Goal: Information Seeking & Learning: Learn about a topic

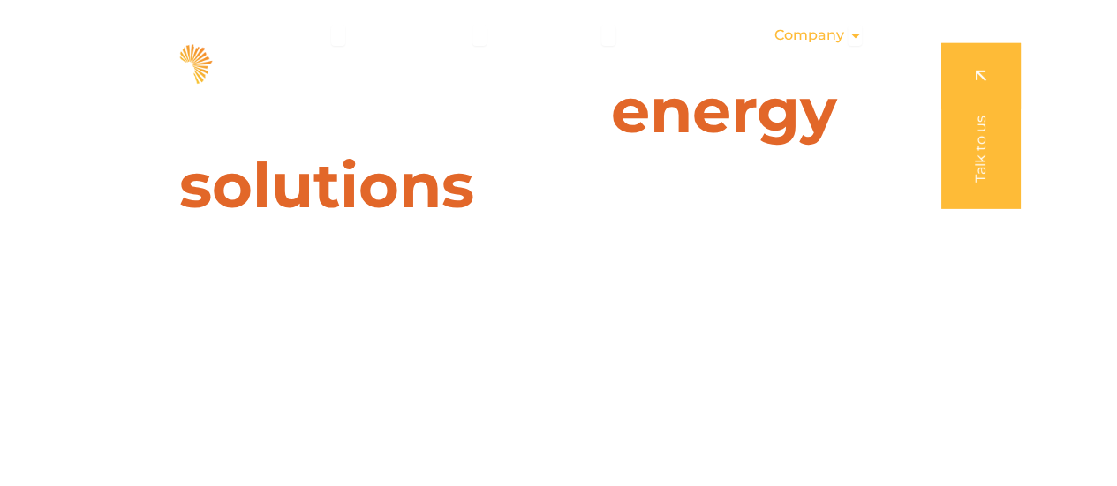
click at [818, 37] on span "Company" at bounding box center [808, 35] width 70 height 21
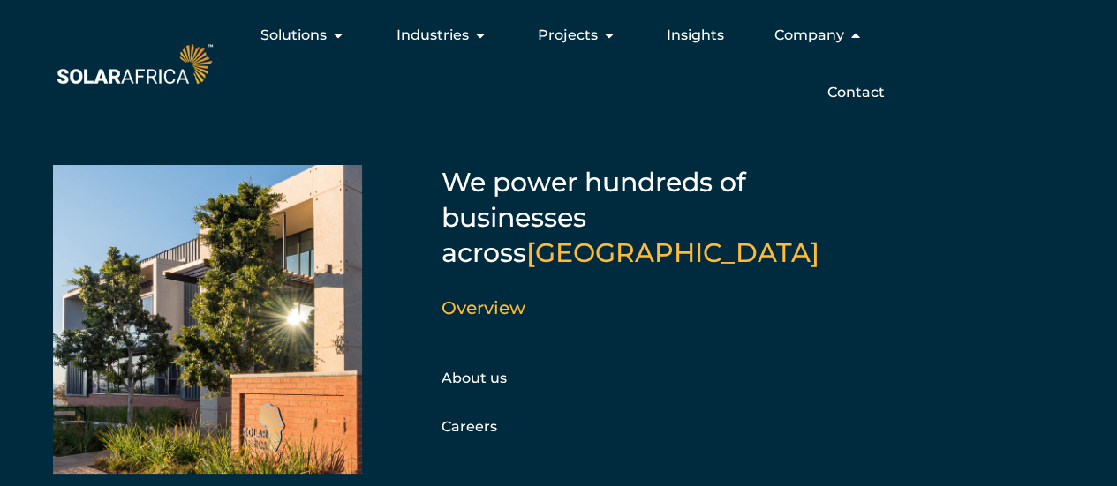
scroll to position [41, 0]
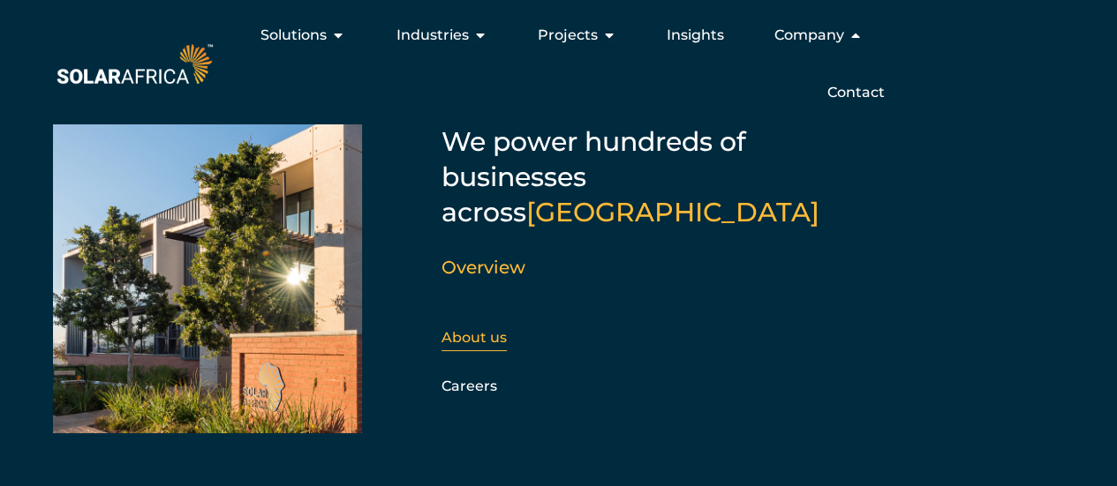
click at [456, 329] on link "About us" at bounding box center [473, 337] width 65 height 17
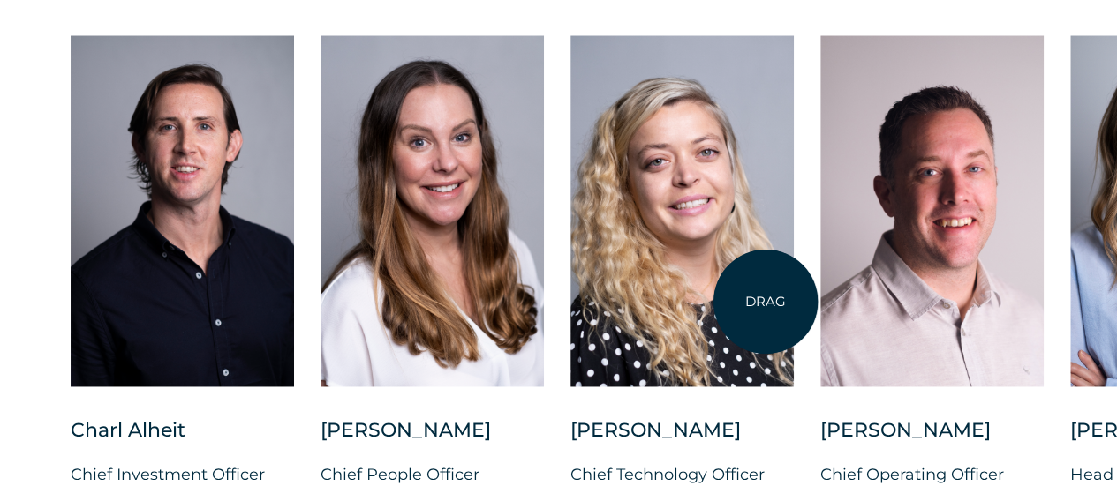
scroll to position [4503, 0]
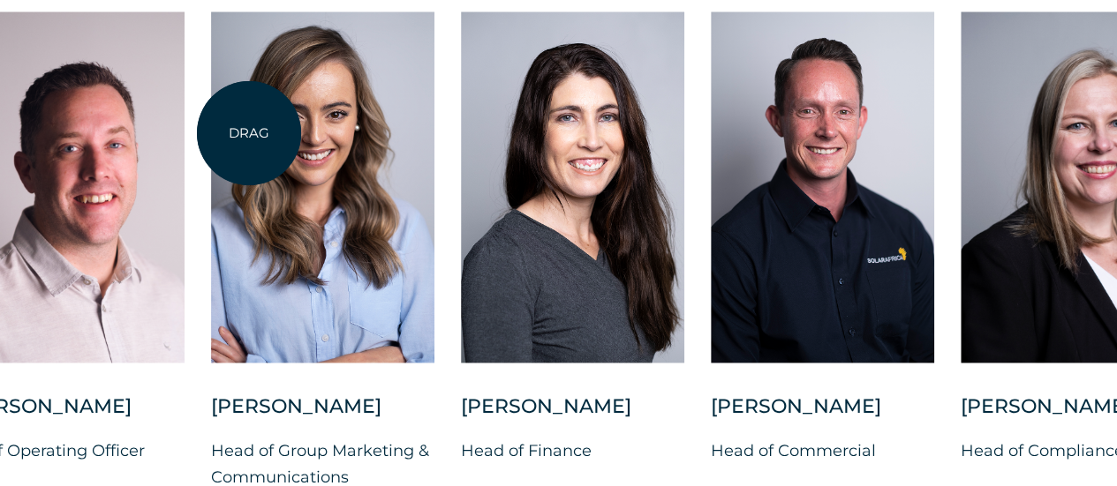
drag, startPoint x: 1108, startPoint y: 304, endPoint x: 249, endPoint y: 133, distance: 875.8
click at [249, 133] on div at bounding box center [322, 186] width 223 height 351
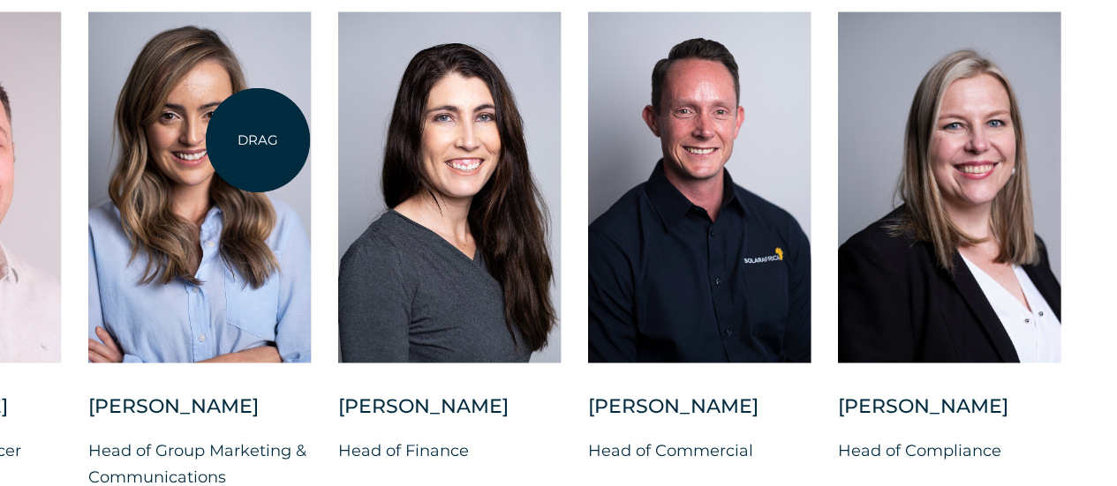
drag, startPoint x: 255, startPoint y: 244, endPoint x: 258, endPoint y: 140, distance: 103.3
click at [258, 140] on div at bounding box center [198, 186] width 223 height 351
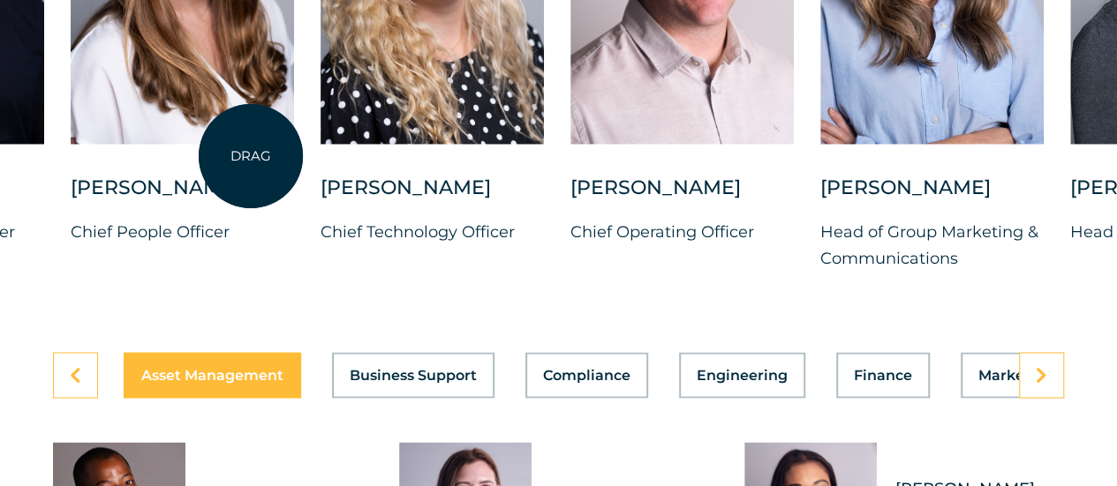
scroll to position [4768, 0]
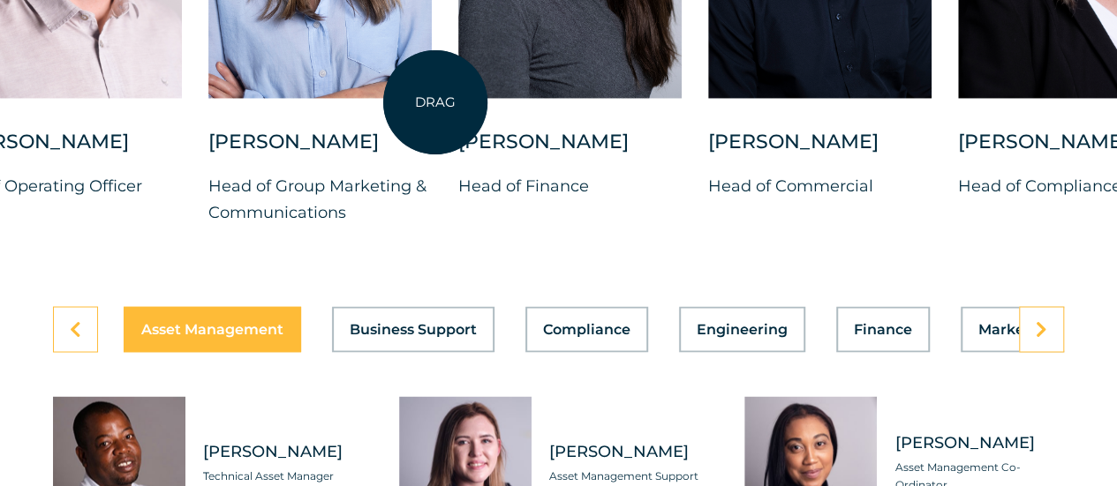
drag, startPoint x: 1047, startPoint y: 109, endPoint x: 435, endPoint y: 102, distance: 611.9
click at [435, 102] on div "Charl Alheit Chief Investment Officer Candice Seggie Chief People Officer Suné …" at bounding box center [208, 1] width 2140 height 508
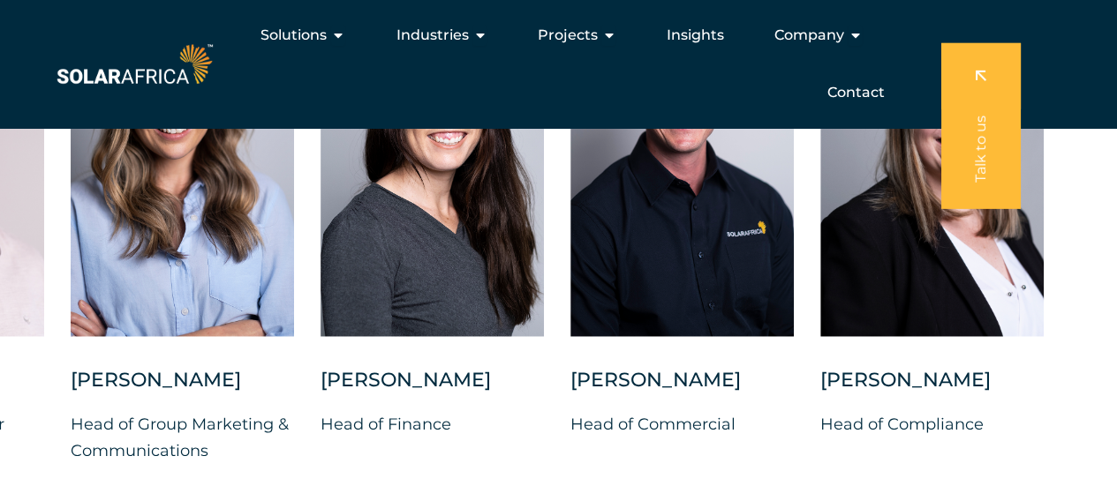
scroll to position [4415, 0]
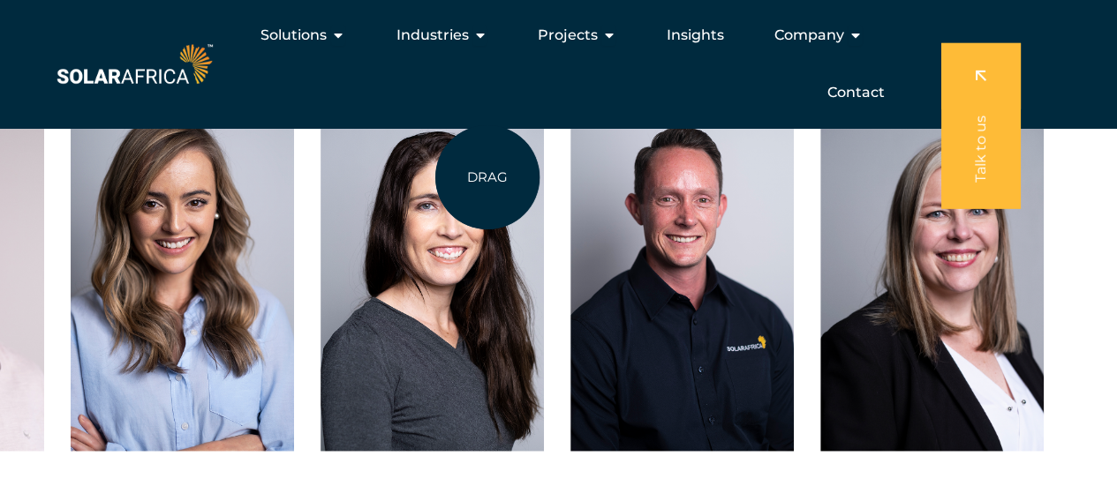
drag, startPoint x: 569, startPoint y: 212, endPoint x: 498, endPoint y: 179, distance: 77.8
click at [498, 179] on div "Charl Alheit Chief Investment Officer Candice Seggie Chief People Officer Suné …" at bounding box center [71, 354] width 2140 height 508
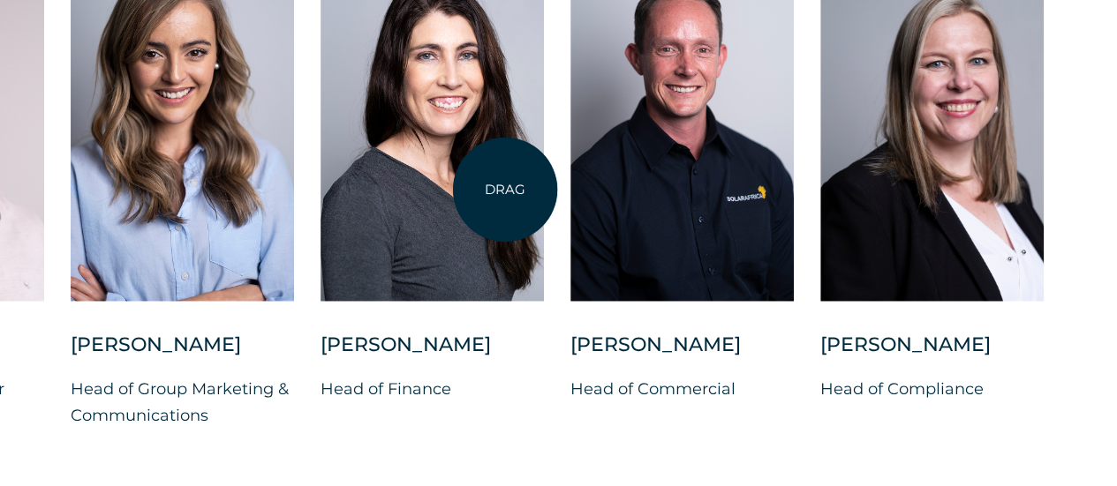
scroll to position [4591, 0]
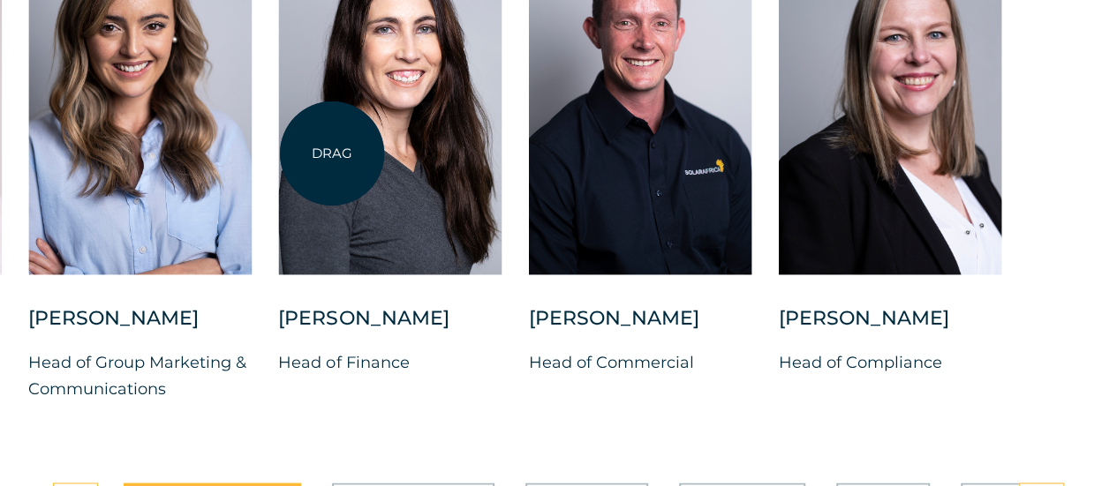
drag, startPoint x: 542, startPoint y: 156, endPoint x: 332, endPoint y: 154, distance: 210.2
click at [332, 154] on div at bounding box center [389, 98] width 223 height 351
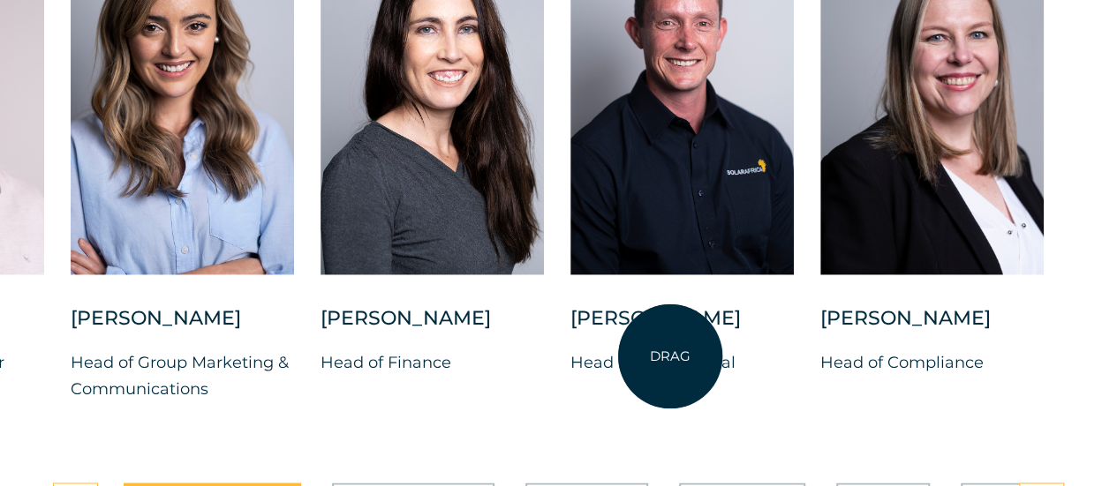
click at [670, 350] on div "Brandon Horn" at bounding box center [681, 327] width 223 height 44
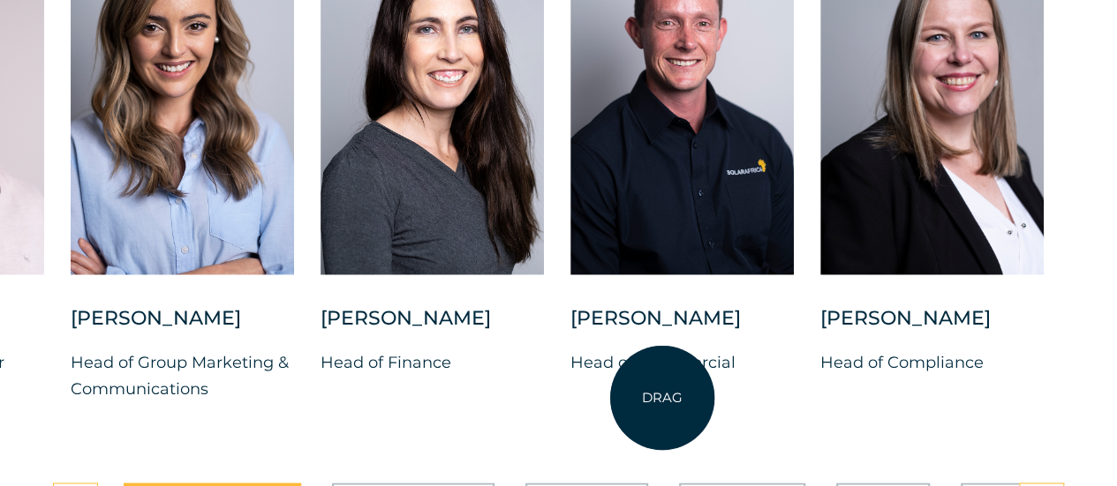
click at [662, 376] on p "Head of Commercial" at bounding box center [681, 363] width 223 height 26
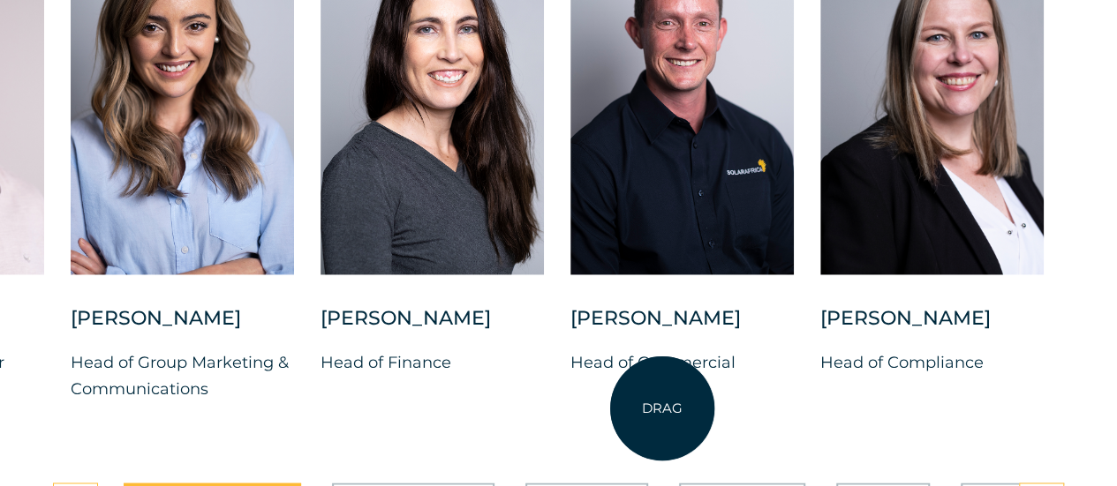
click at [662, 376] on p "Head of Commercial" at bounding box center [681, 363] width 223 height 26
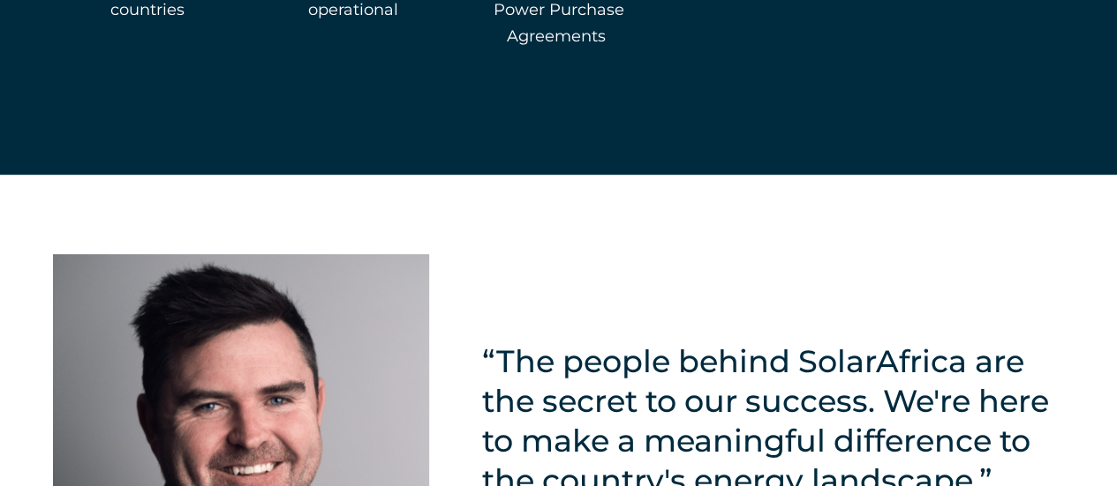
scroll to position [4061, 0]
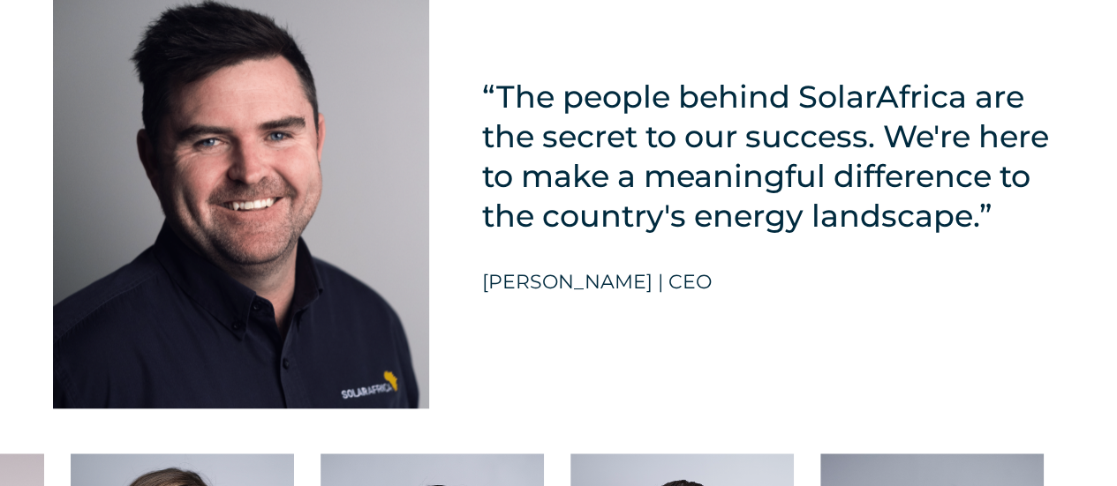
click at [586, 294] on h5 "David McDonald | CEO" at bounding box center [597, 282] width 230 height 23
click at [609, 209] on h5 "“The people behind SolarAfrica are the secret to our success. We're here to mak…" at bounding box center [773, 156] width 582 height 159
click at [609, 153] on h5 "“The people behind SolarAfrica are the secret to our success. We're here to mak…" at bounding box center [773, 156] width 582 height 159
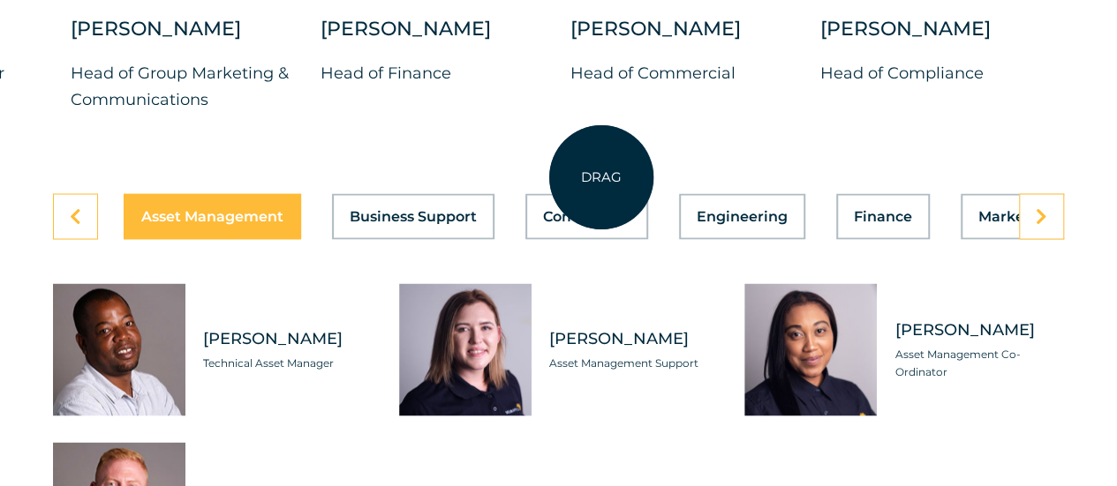
scroll to position [4944, 0]
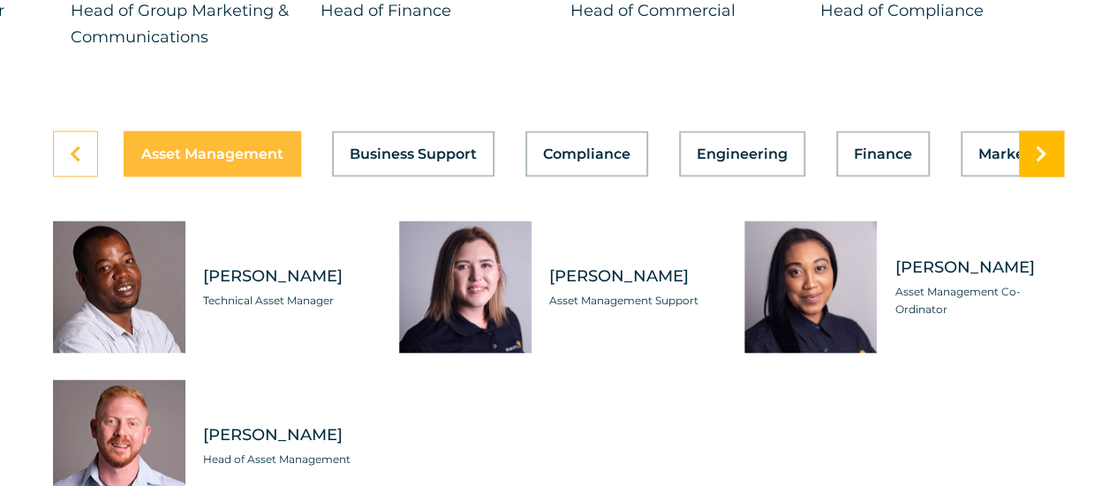
click at [1045, 162] on icon at bounding box center [1041, 154] width 11 height 18
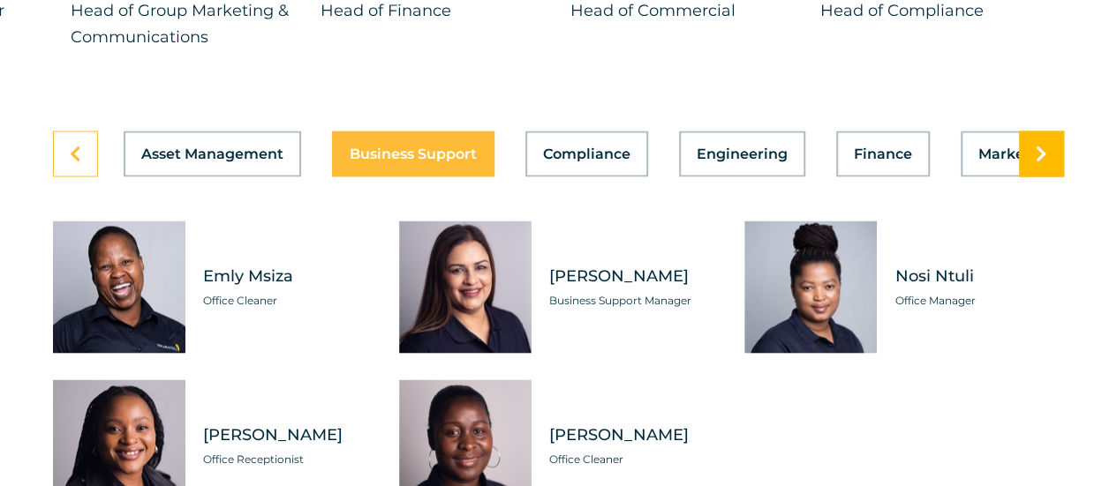
click at [1045, 162] on icon at bounding box center [1041, 154] width 11 height 18
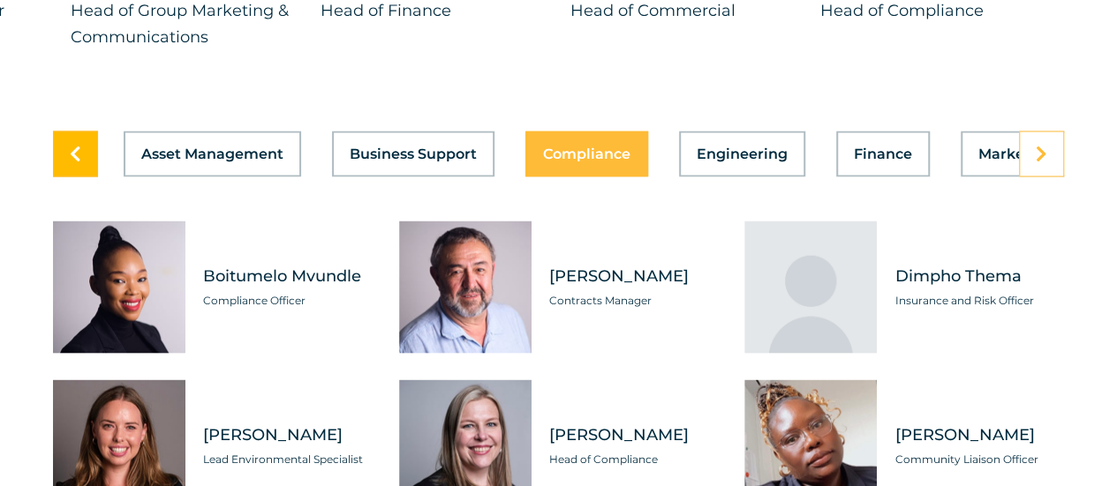
click at [78, 162] on icon at bounding box center [75, 154] width 11 height 18
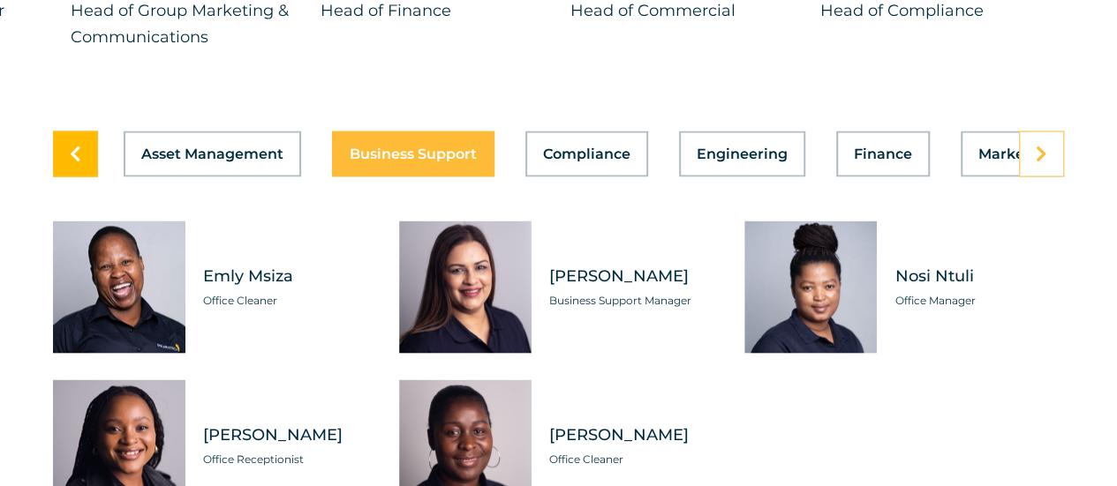
click at [78, 162] on icon at bounding box center [75, 154] width 11 height 18
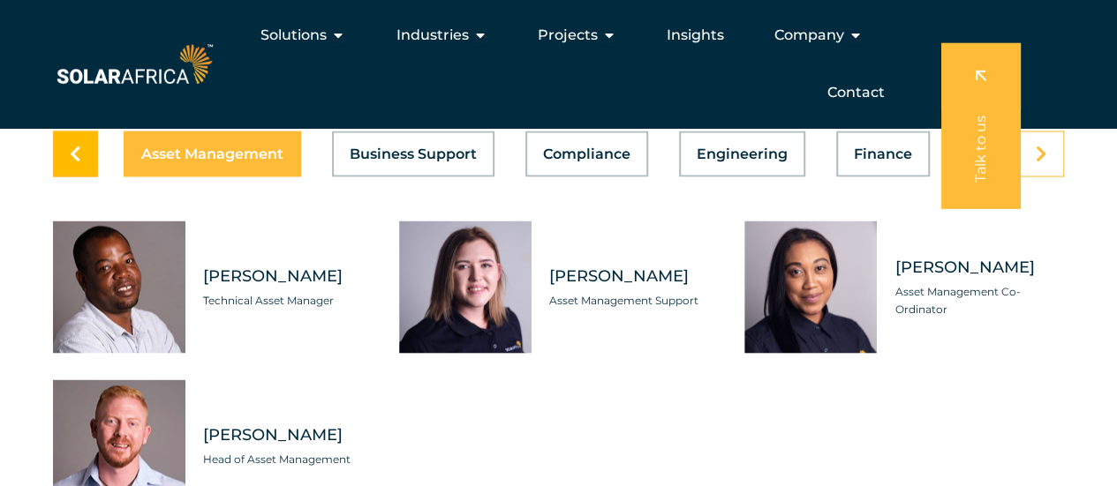
click at [79, 162] on icon at bounding box center [75, 154] width 11 height 18
click at [1047, 177] on link at bounding box center [1041, 154] width 45 height 46
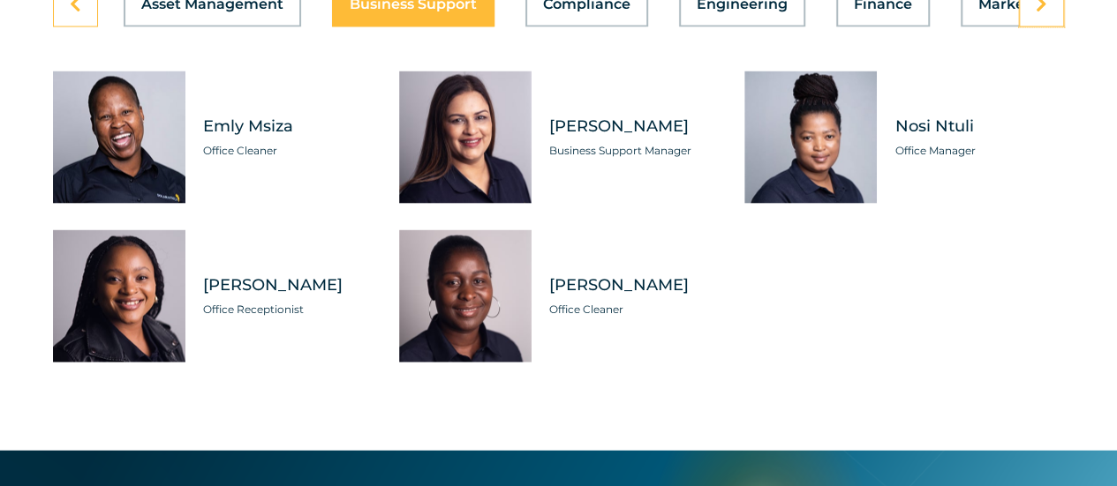
scroll to position [5120, 0]
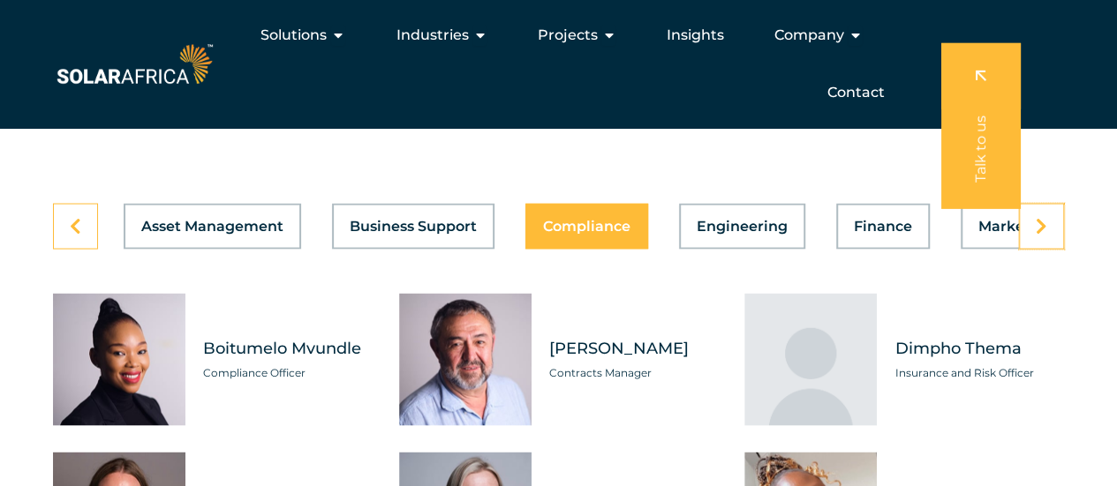
scroll to position [4855, 0]
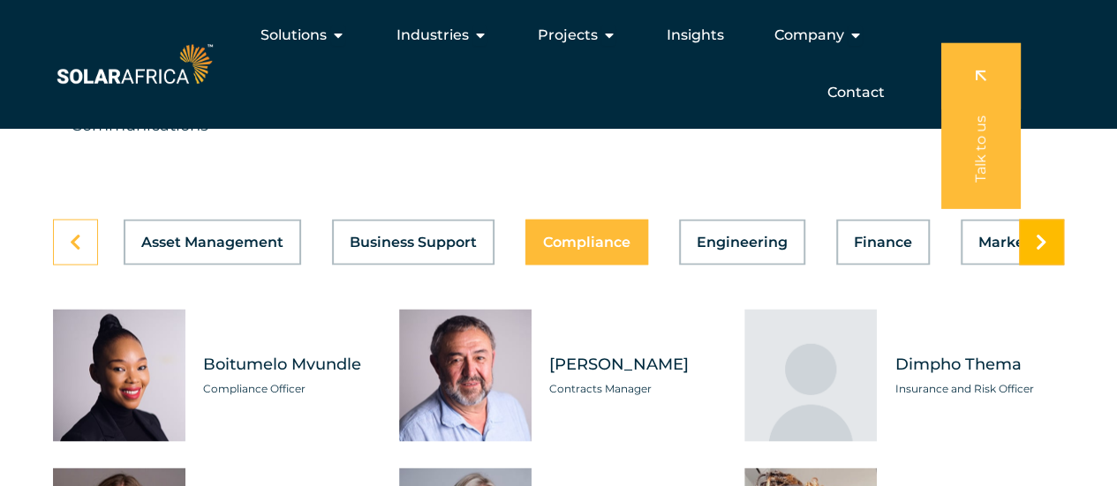
click at [1054, 265] on link at bounding box center [1041, 242] width 45 height 46
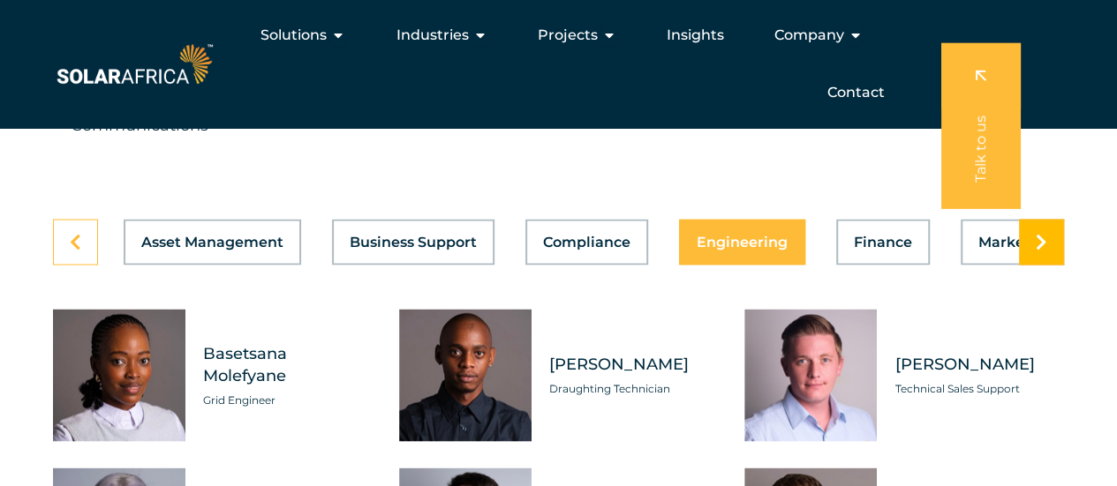
click at [1044, 251] on icon at bounding box center [1041, 242] width 11 height 18
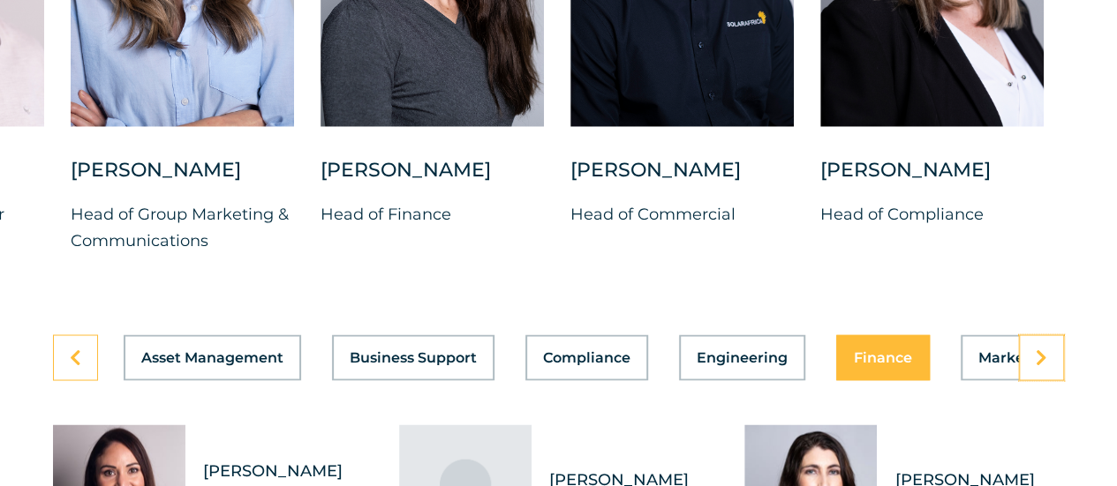
scroll to position [4767, 0]
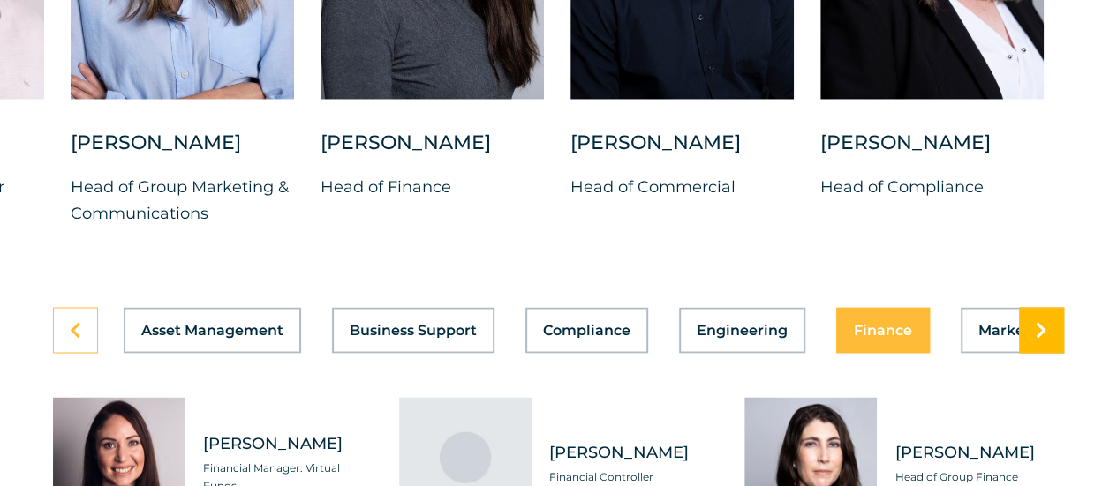
click at [1039, 339] on icon at bounding box center [1041, 330] width 11 height 18
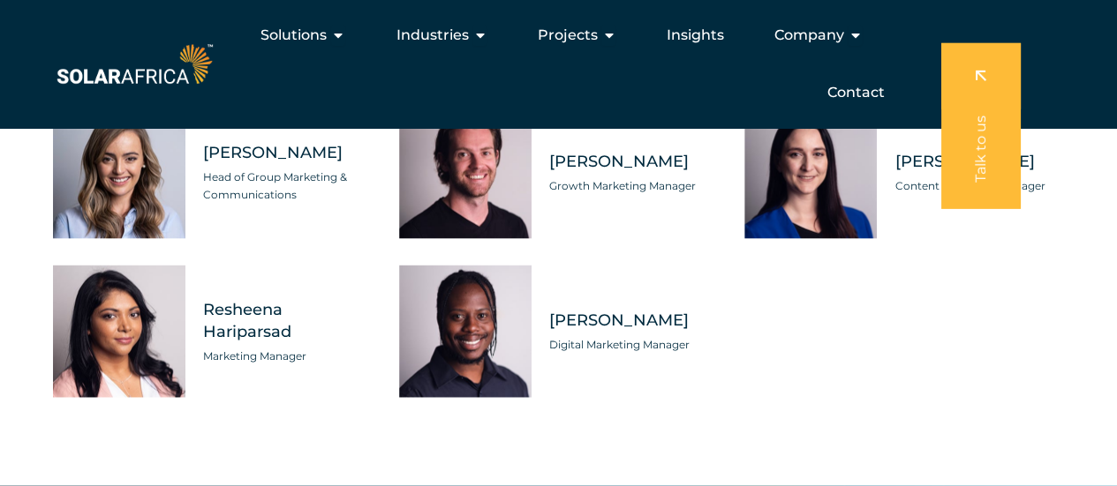
scroll to position [4944, 0]
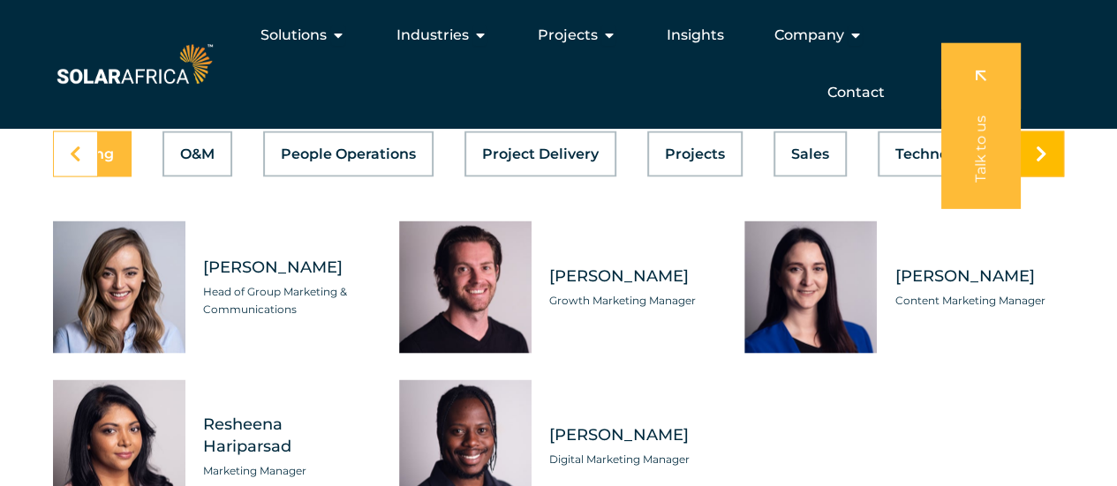
click at [1042, 162] on icon at bounding box center [1041, 154] width 11 height 18
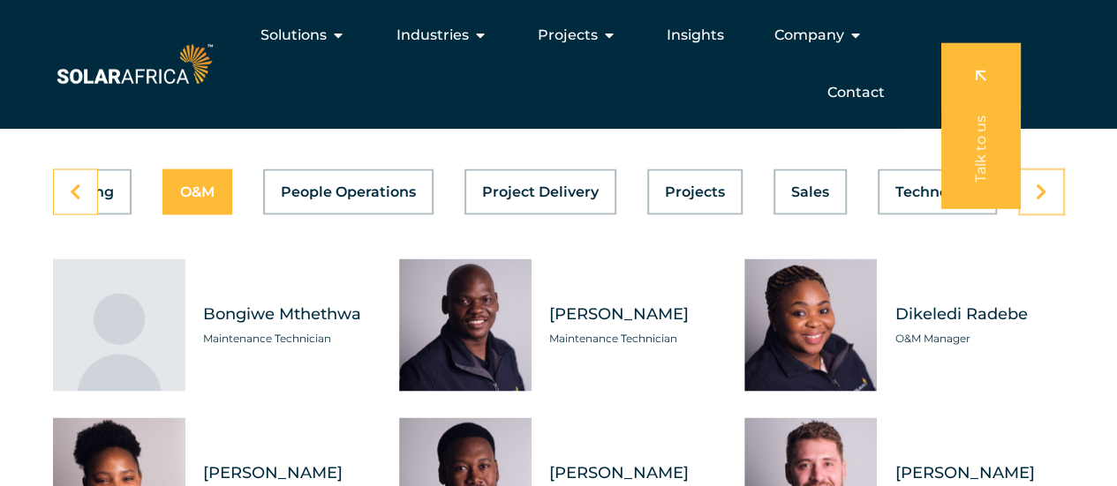
scroll to position [4855, 0]
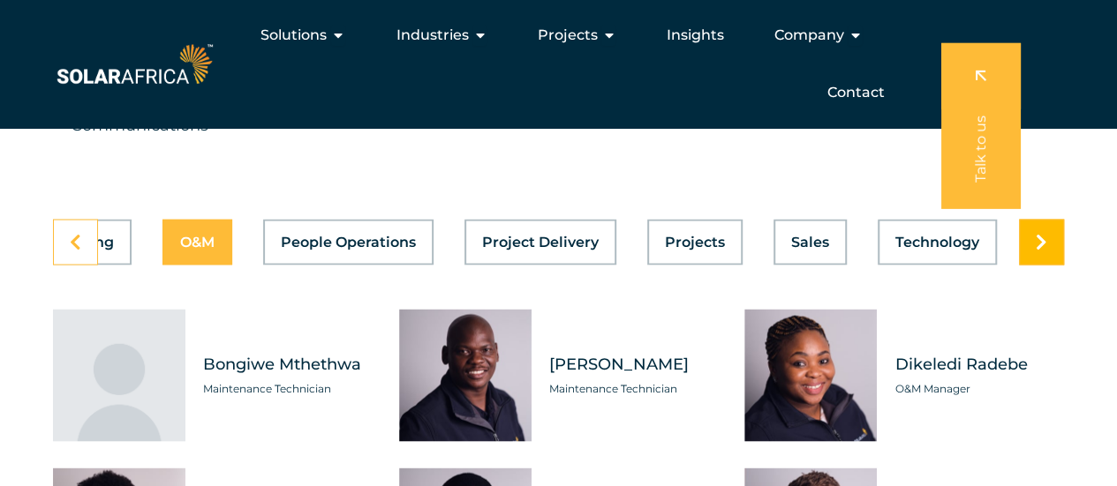
click at [1053, 265] on link at bounding box center [1041, 242] width 45 height 46
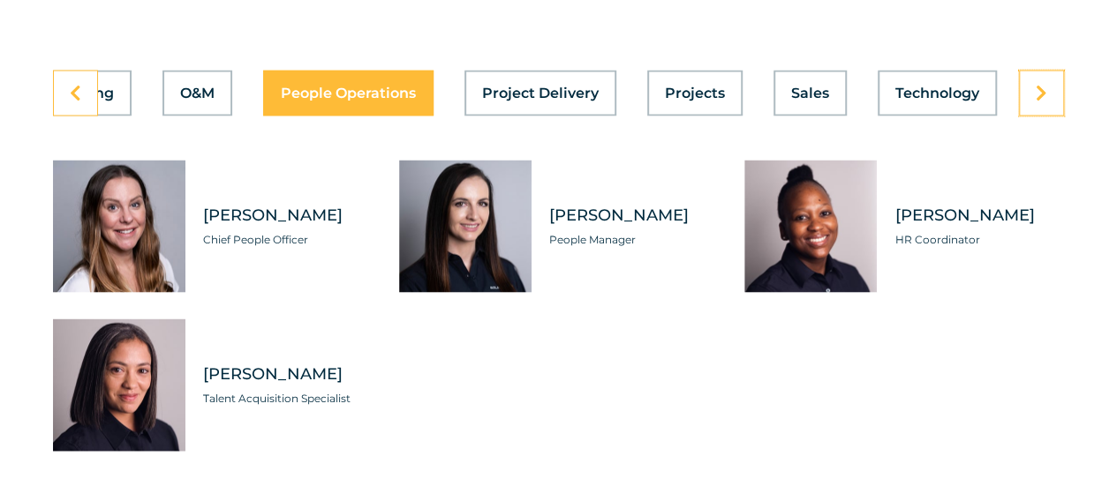
scroll to position [5032, 0]
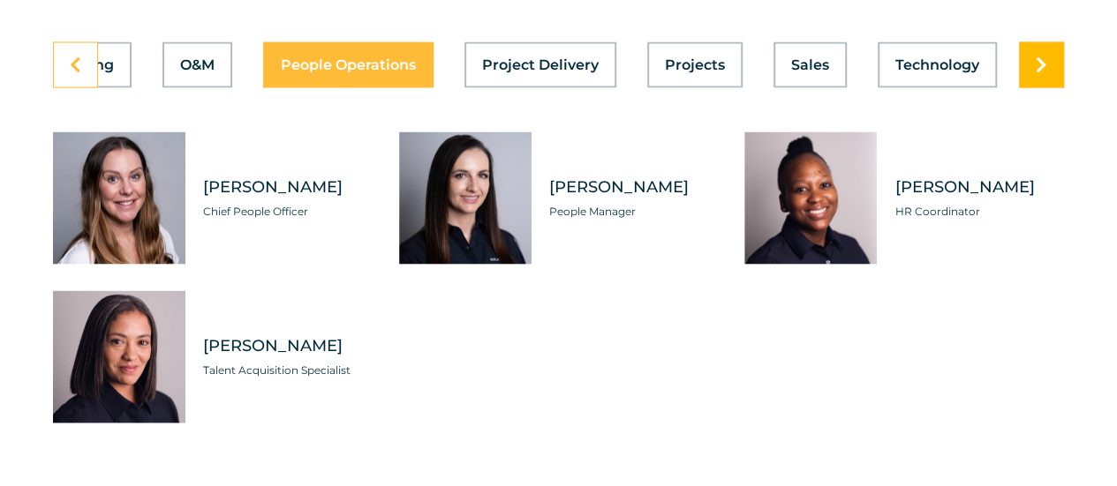
click at [1040, 74] on icon at bounding box center [1041, 66] width 11 height 18
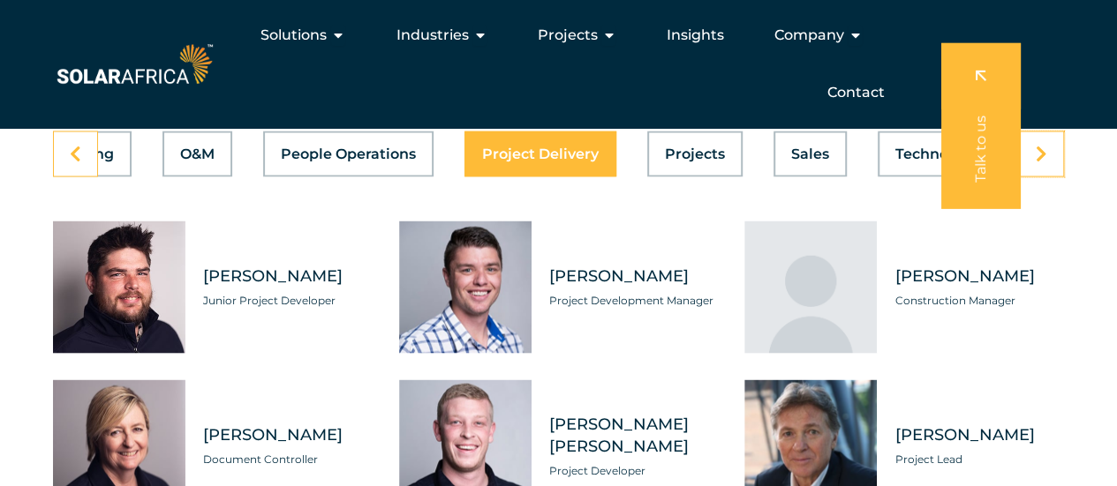
scroll to position [4855, 0]
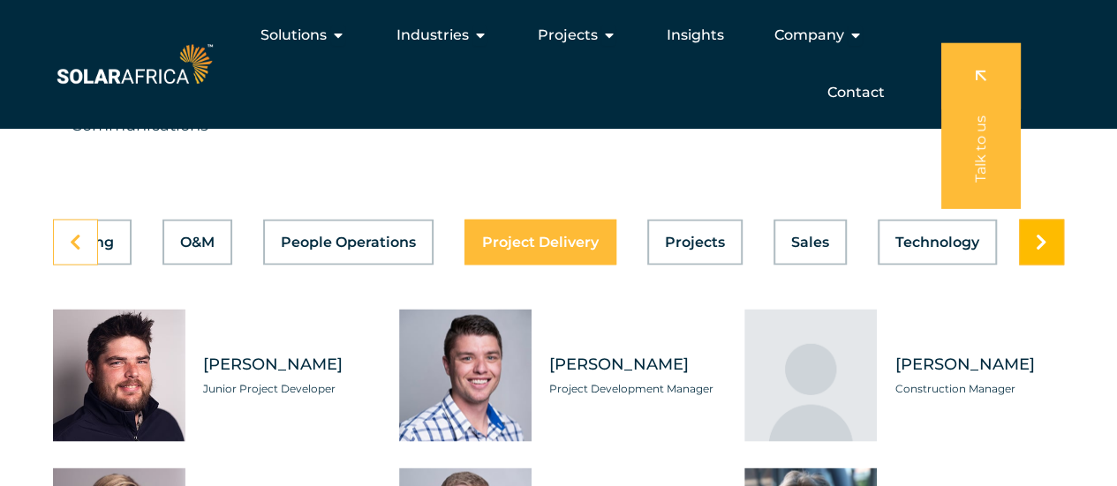
click at [1037, 251] on icon at bounding box center [1041, 242] width 11 height 18
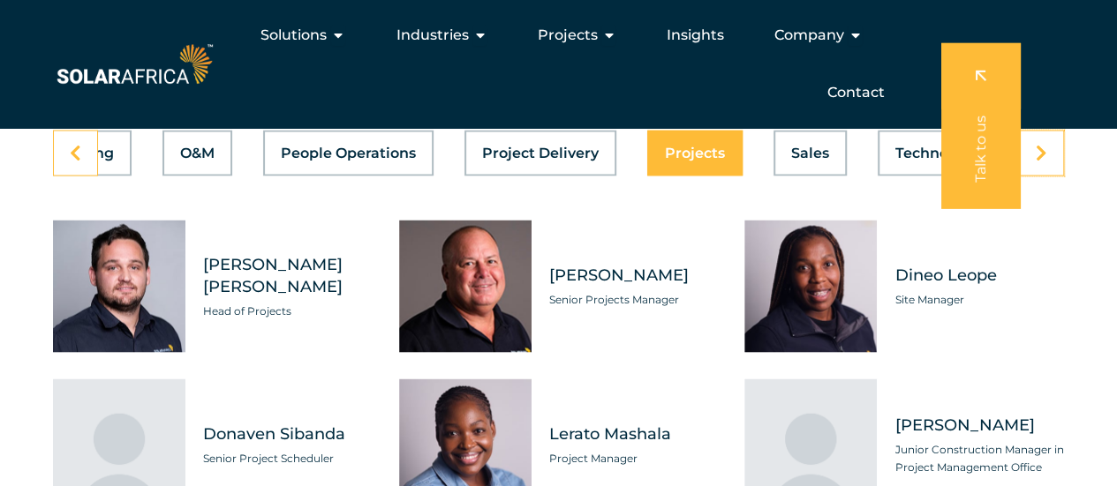
scroll to position [4944, 0]
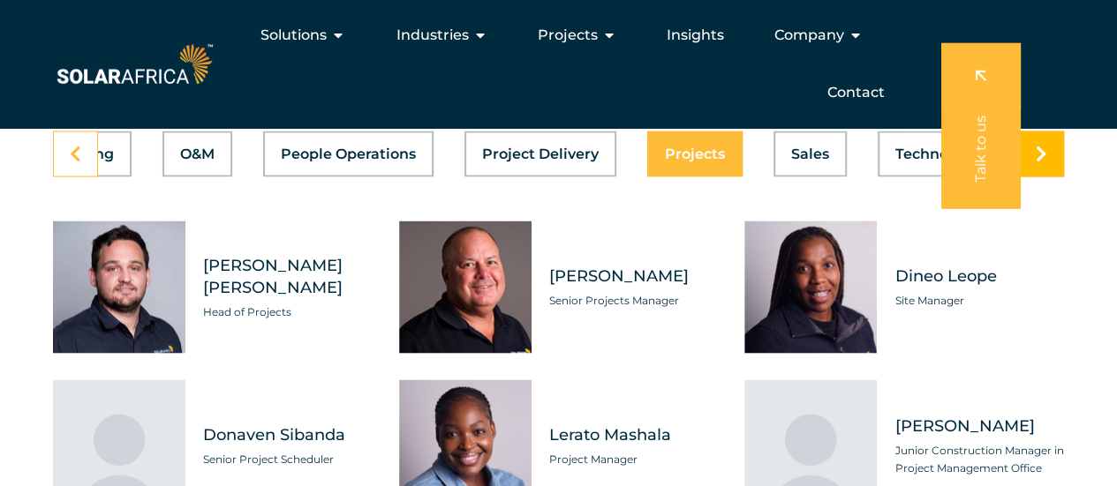
click at [1040, 162] on icon at bounding box center [1041, 154] width 11 height 18
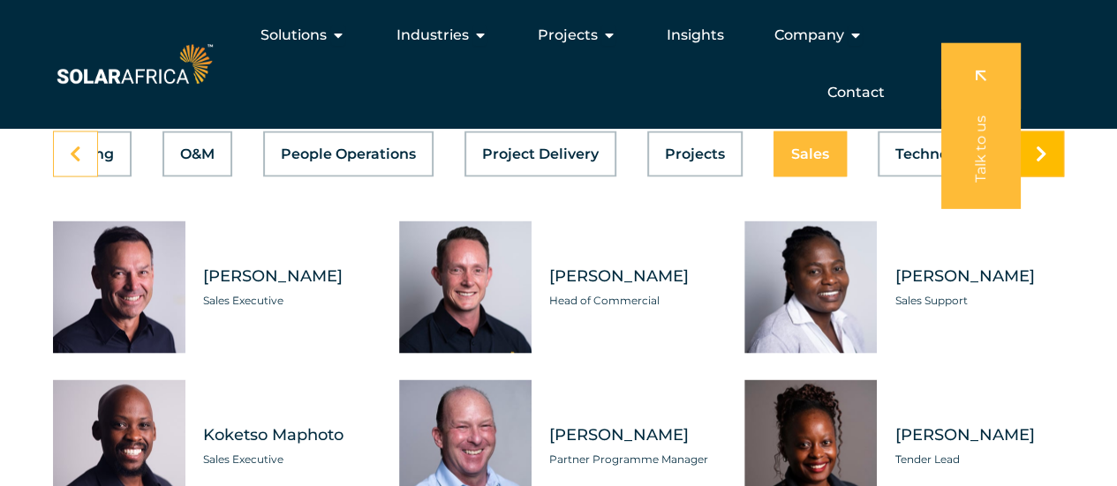
click at [1037, 162] on icon at bounding box center [1041, 154] width 11 height 18
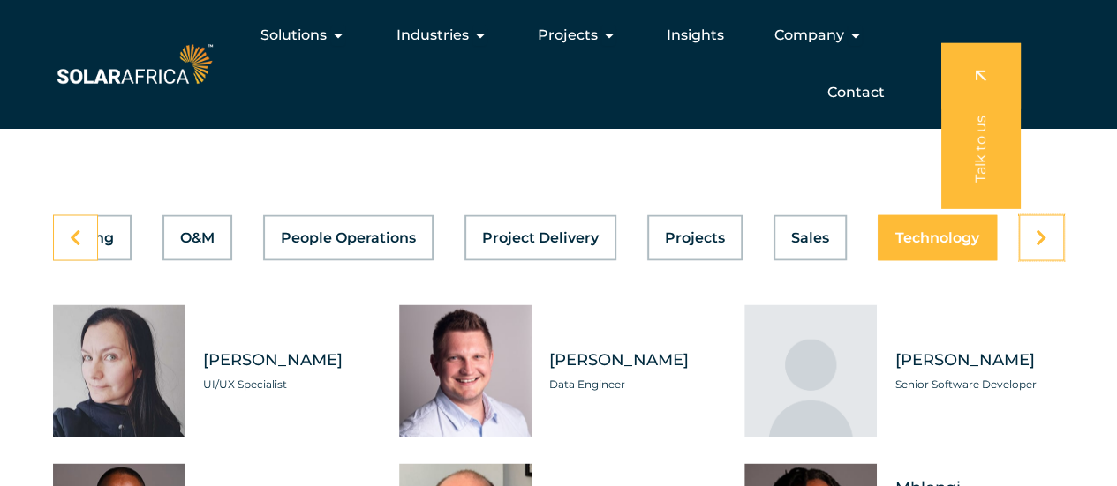
scroll to position [4855, 0]
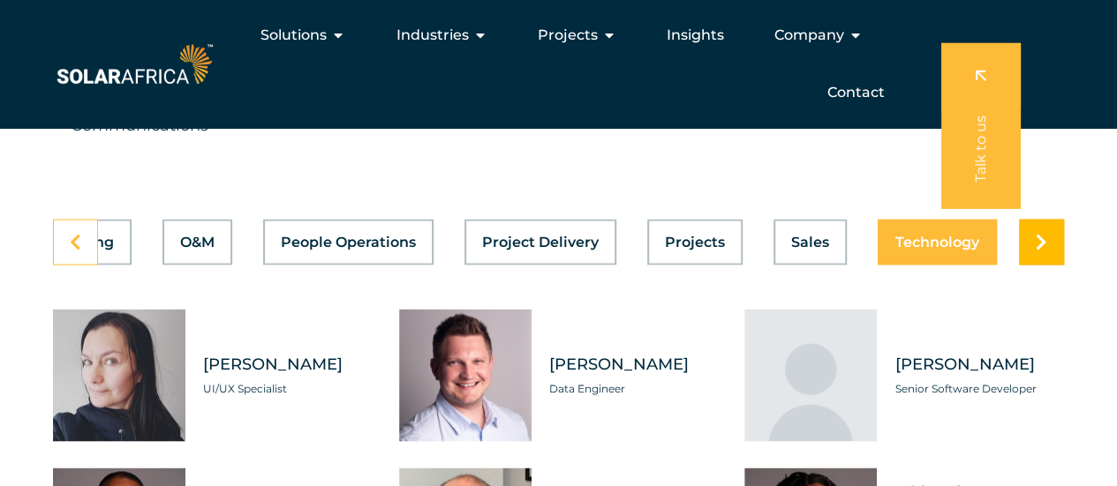
click at [1044, 251] on icon at bounding box center [1041, 242] width 11 height 18
click at [74, 251] on icon at bounding box center [75, 242] width 11 height 18
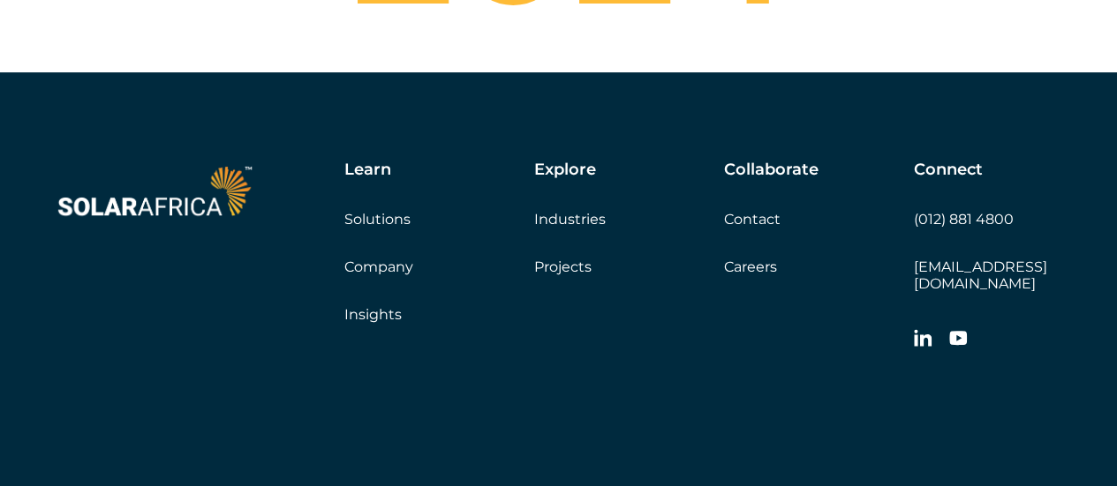
scroll to position [6886, 0]
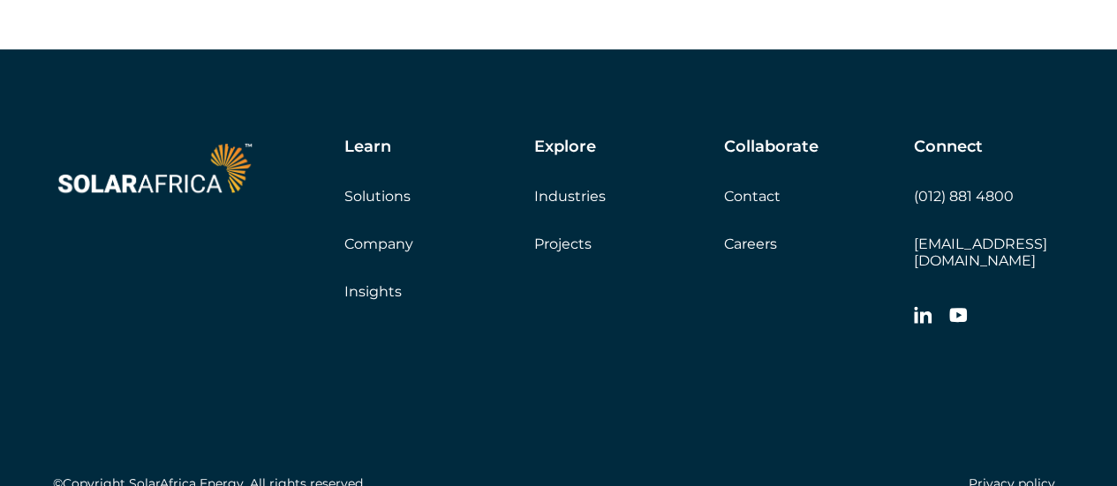
click at [544, 253] on link "Projects" at bounding box center [562, 244] width 57 height 17
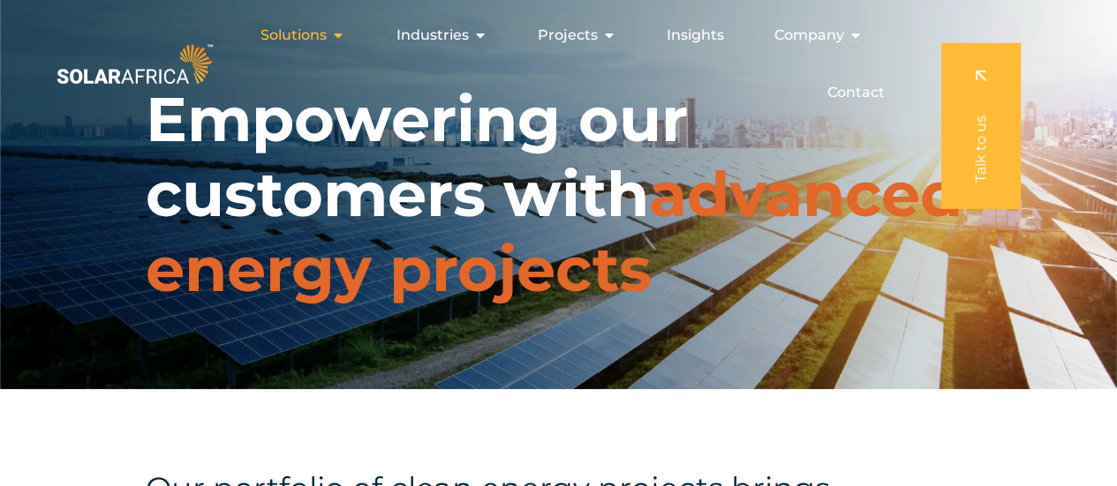
click at [302, 36] on span "Solutions" at bounding box center [293, 35] width 66 height 21
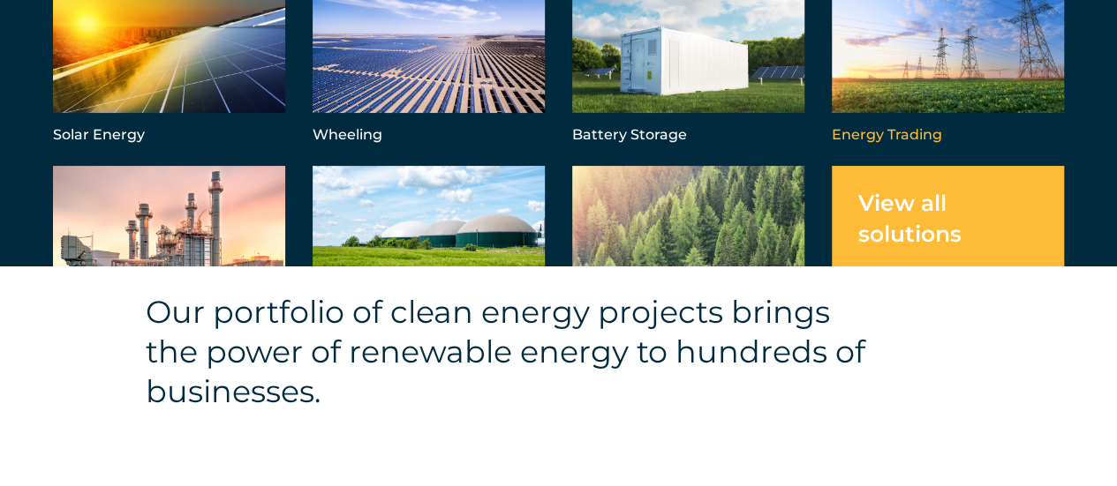
click at [888, 135] on link "Menu" at bounding box center [948, 68] width 232 height 162
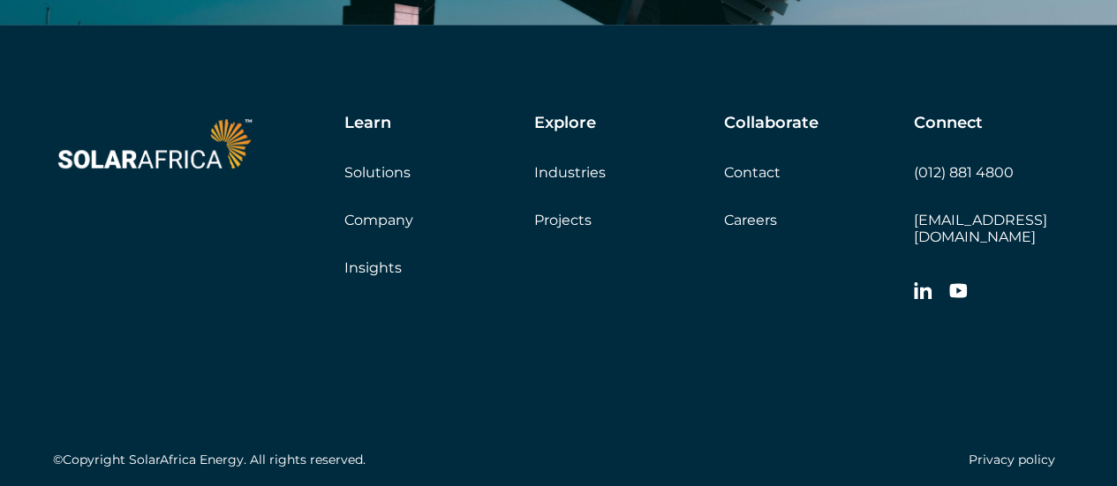
scroll to position [5003, 0]
